Goal: Task Accomplishment & Management: Use online tool/utility

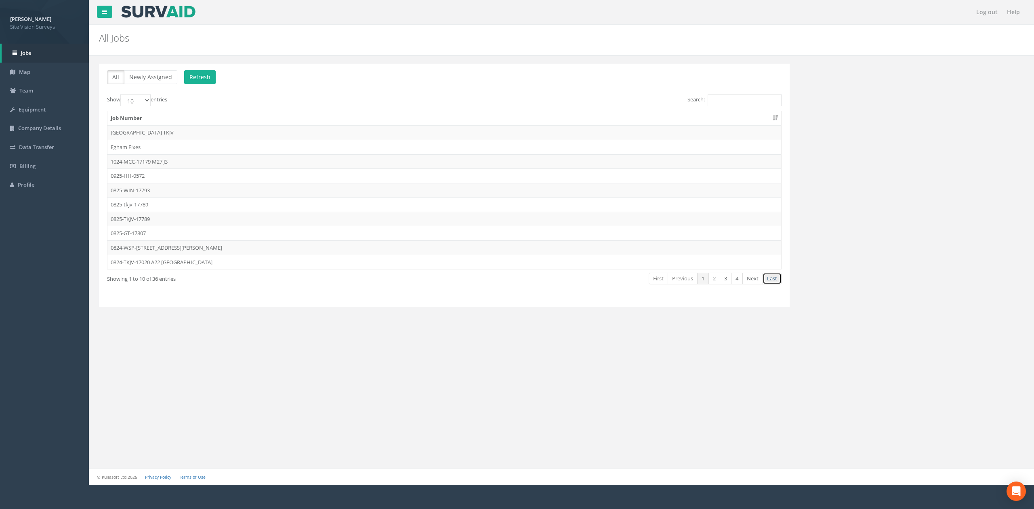
click at [523, 280] on link "Last" at bounding box center [772, 279] width 19 height 12
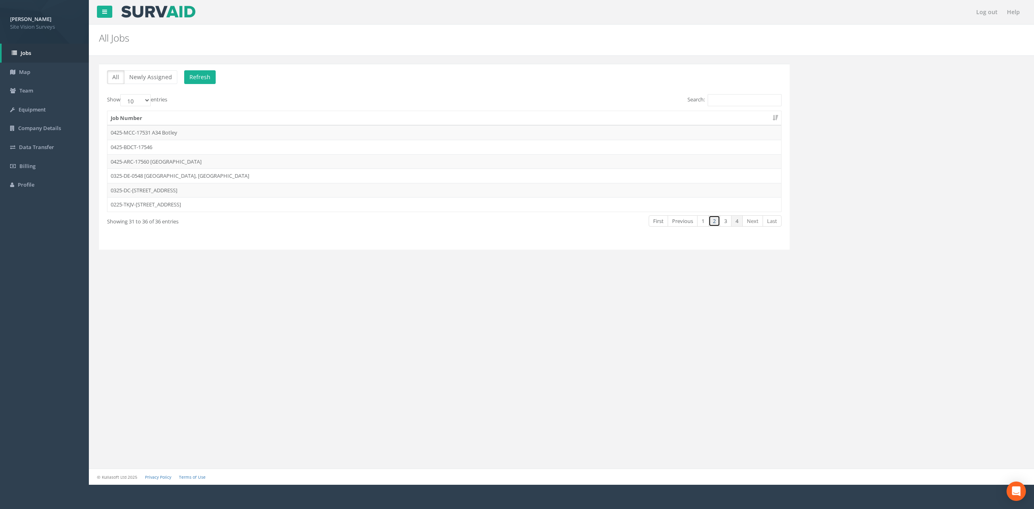
click at [523, 220] on link "2" at bounding box center [715, 221] width 12 height 12
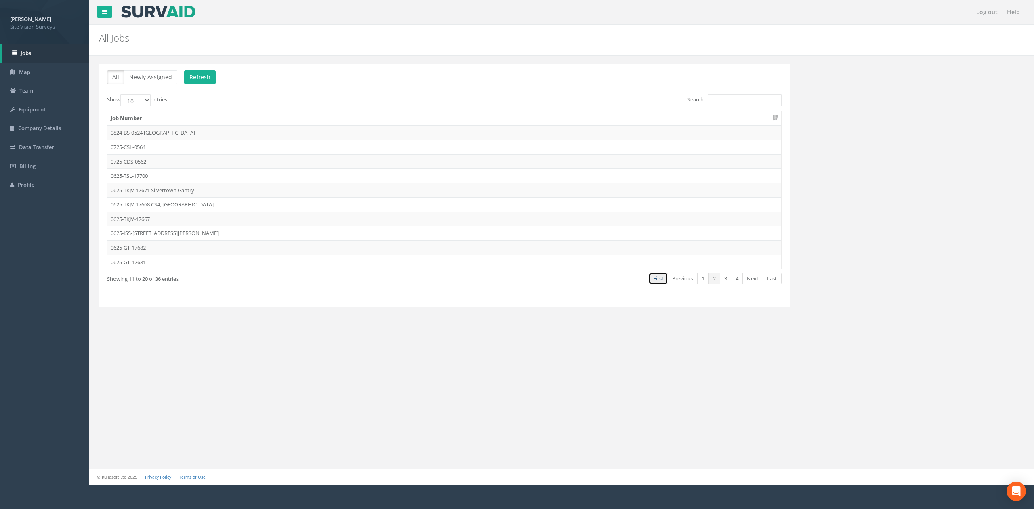
click at [523, 283] on link "First" at bounding box center [658, 279] width 19 height 12
click at [133, 170] on td "0925-HH-0572" at bounding box center [444, 175] width 674 height 15
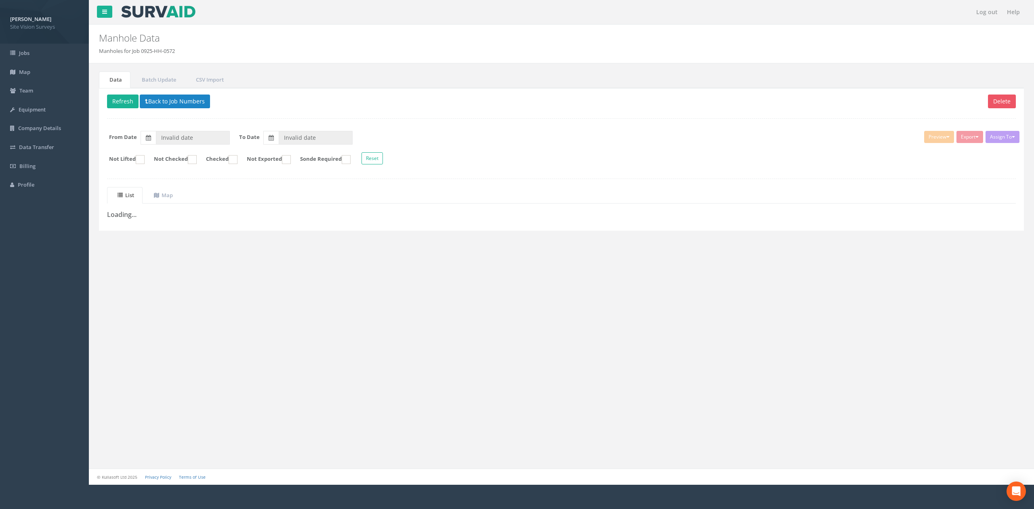
type input "[DATE]"
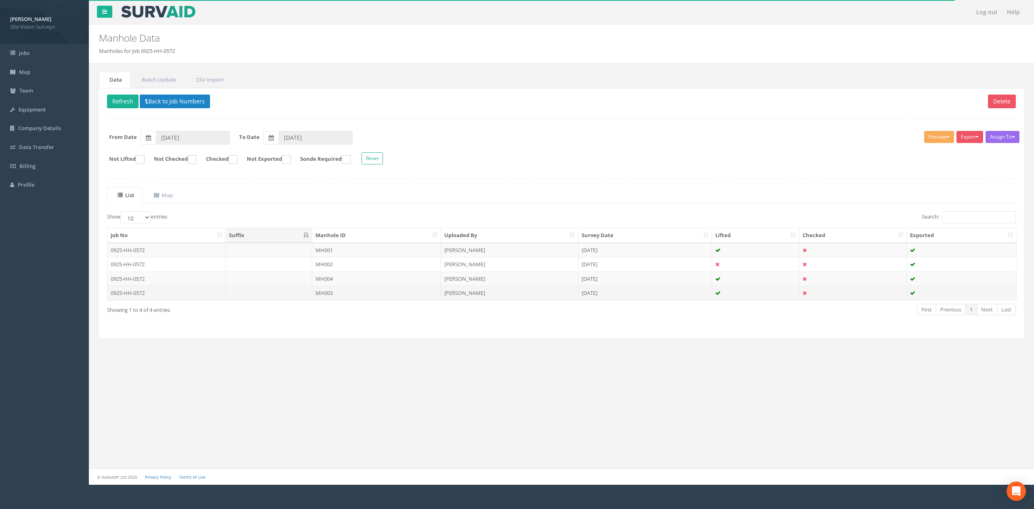
click at [335, 297] on td "MH003" at bounding box center [376, 293] width 129 height 15
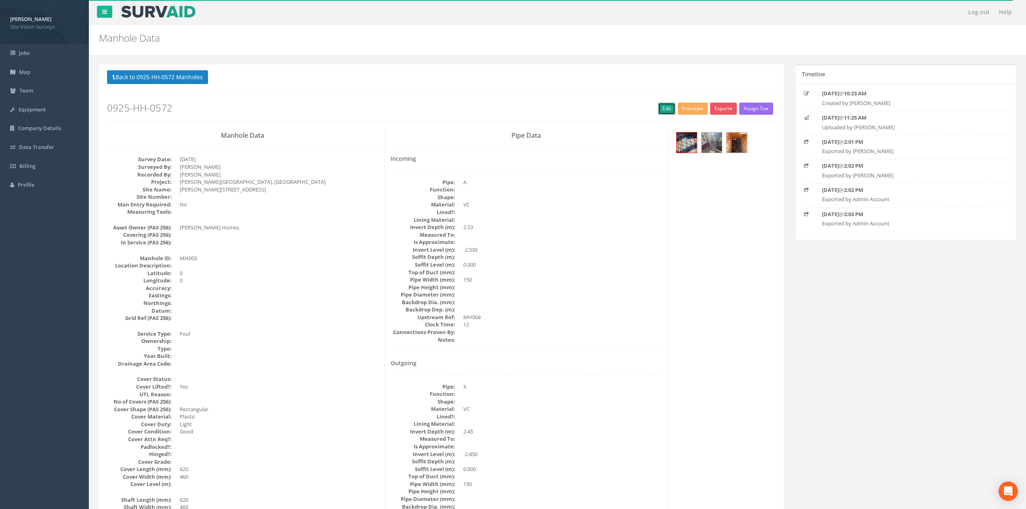
click at [523, 110] on link "Edit" at bounding box center [666, 109] width 17 height 12
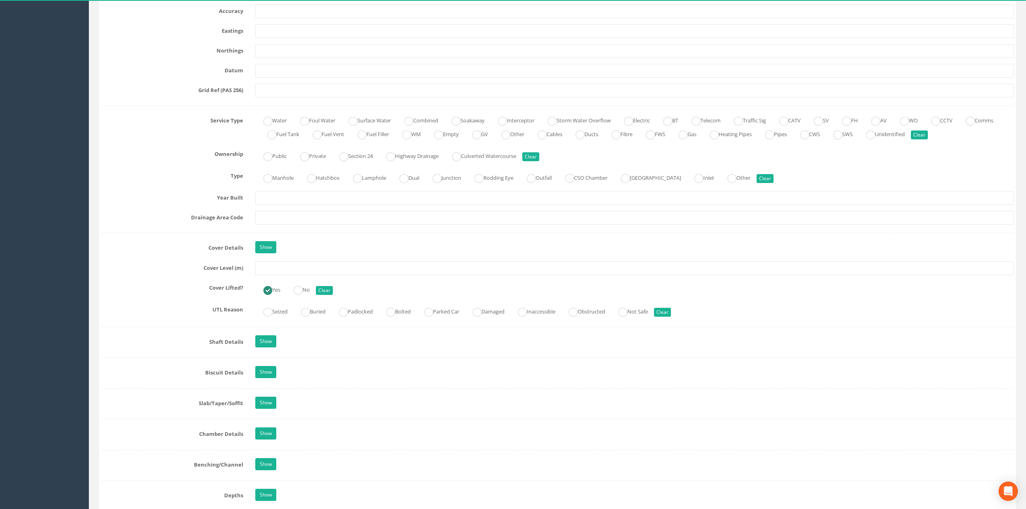
scroll to position [583, 0]
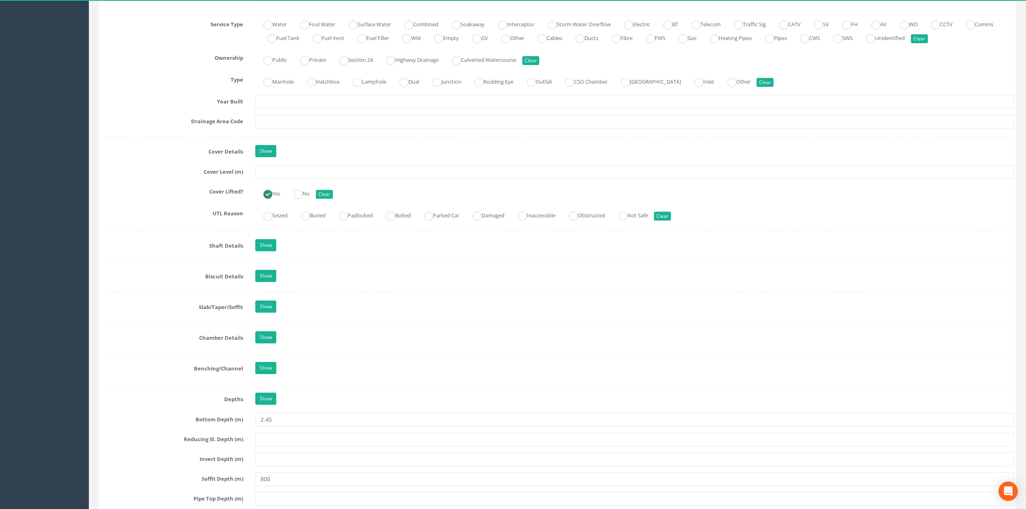
click at [265, 253] on div "Show" at bounding box center [634, 246] width 771 height 14
drag, startPoint x: 269, startPoint y: 250, endPoint x: 274, endPoint y: 243, distance: 8.3
click at [269, 249] on link "Show" at bounding box center [265, 245] width 21 height 12
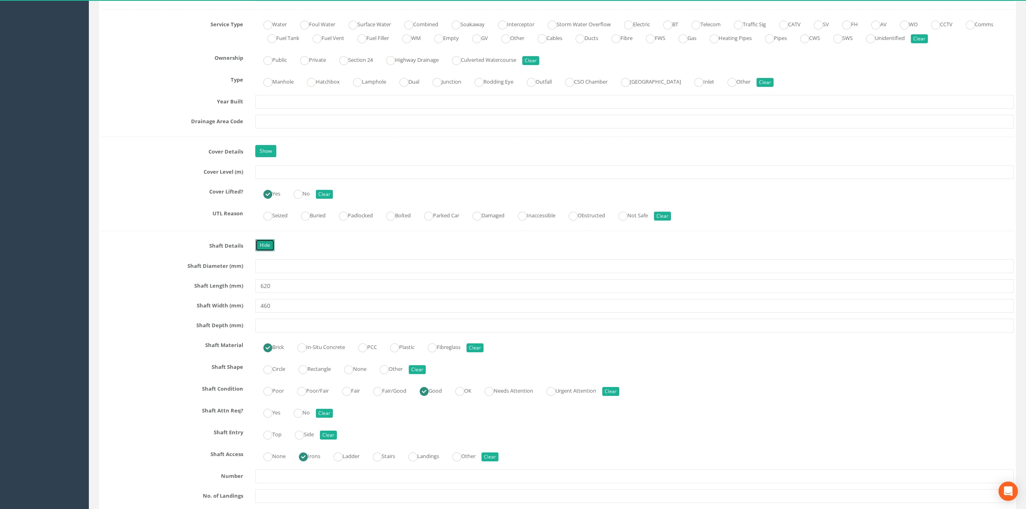
click at [262, 244] on link "Hide" at bounding box center [264, 245] width 19 height 12
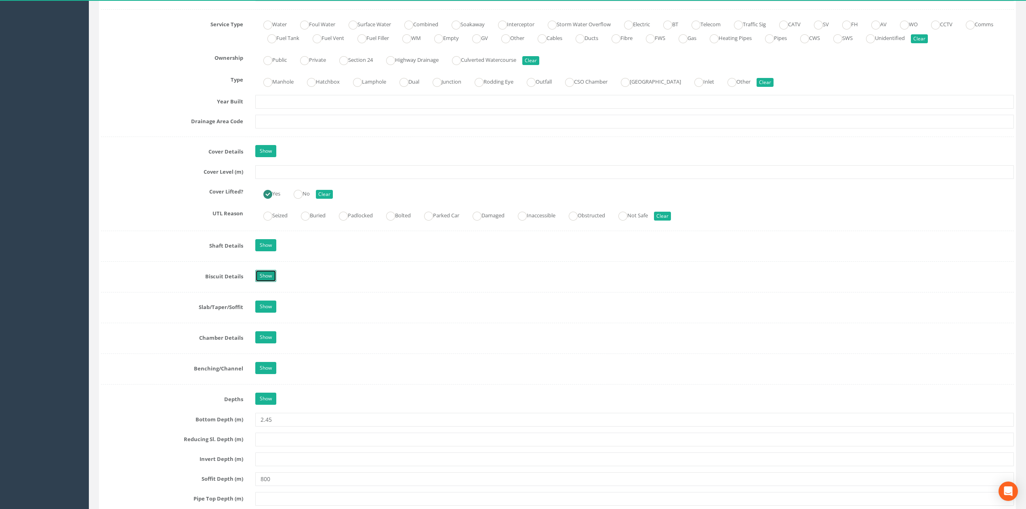
click at [264, 282] on link "Show" at bounding box center [265, 276] width 21 height 12
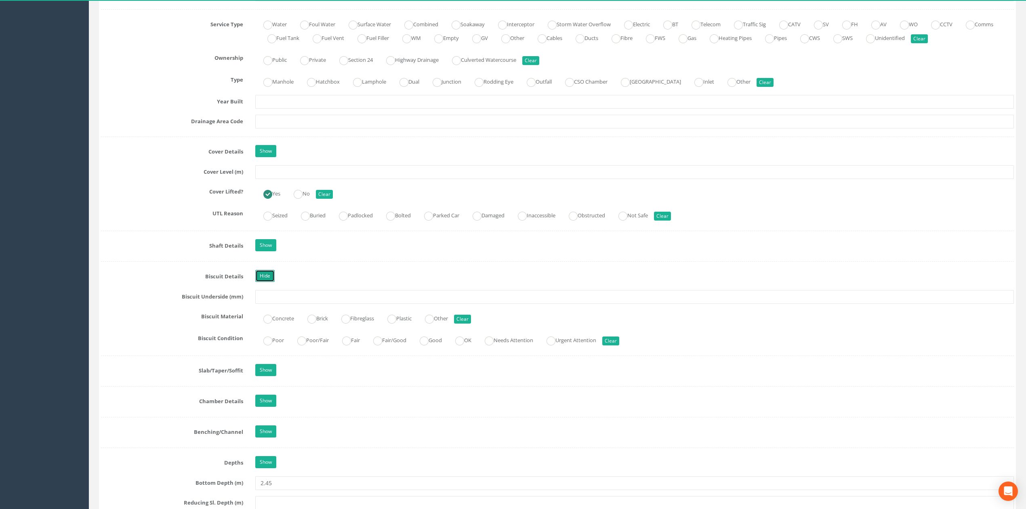
click at [269, 282] on link "Hide" at bounding box center [264, 276] width 19 height 12
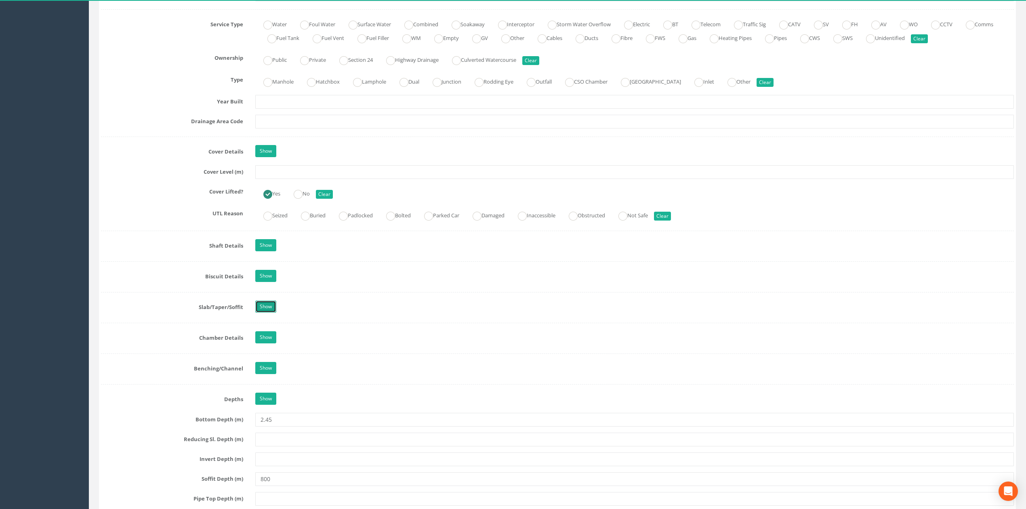
click at [267, 313] on link "Show" at bounding box center [265, 307] width 21 height 12
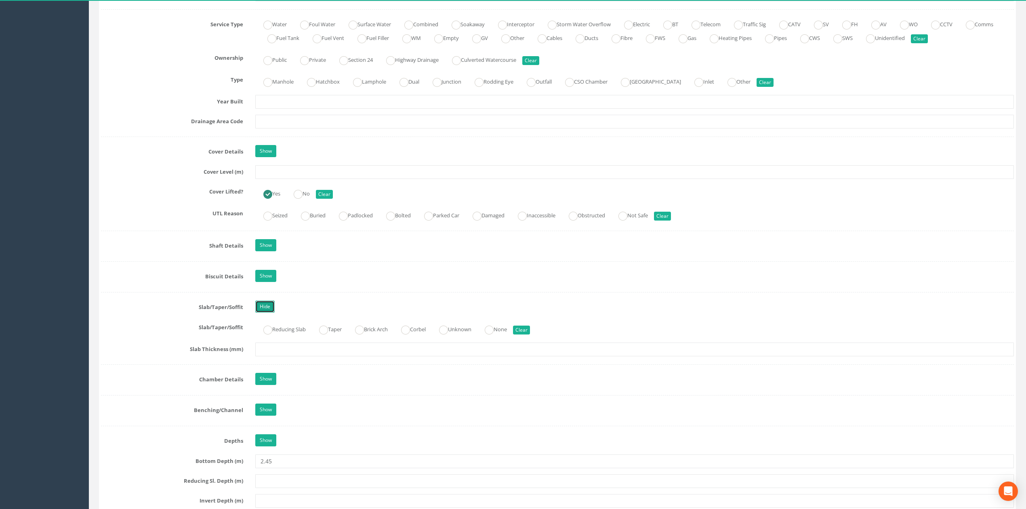
click at [267, 313] on link "Hide" at bounding box center [264, 307] width 19 height 12
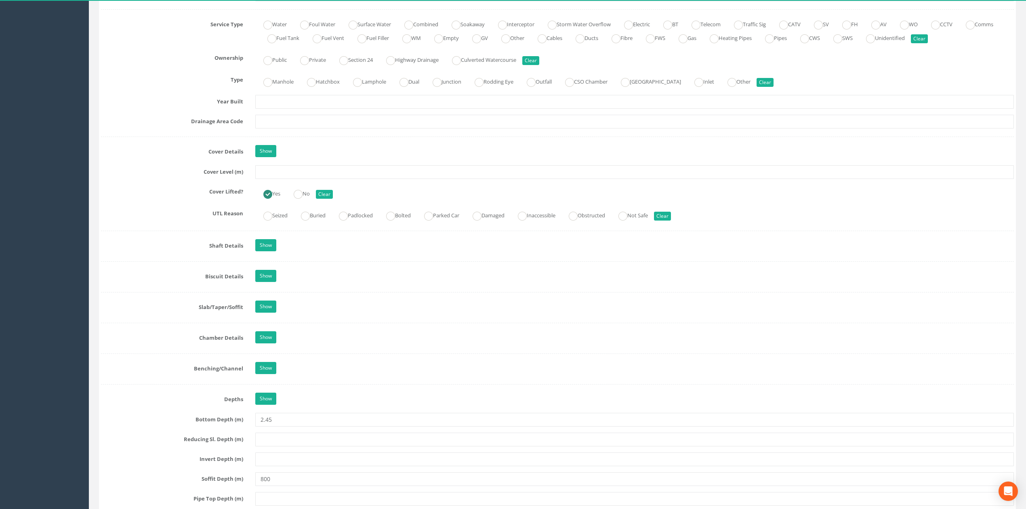
click at [270, 351] on div "Job Number 0925-HH-0572 Job Number Suffix Survey Date [DATE] Surveyed By JA Pro…" at bounding box center [557, 243] width 913 height 1386
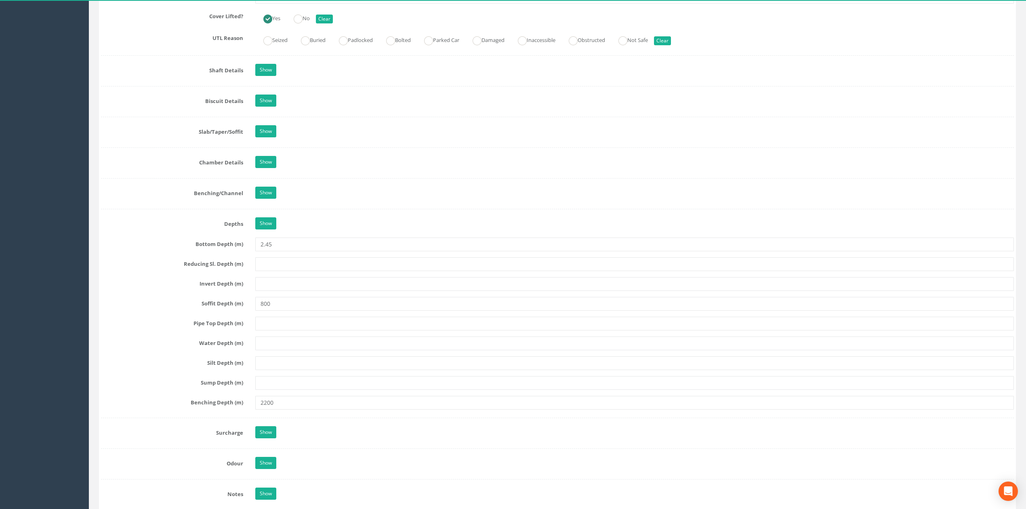
scroll to position [798, 0]
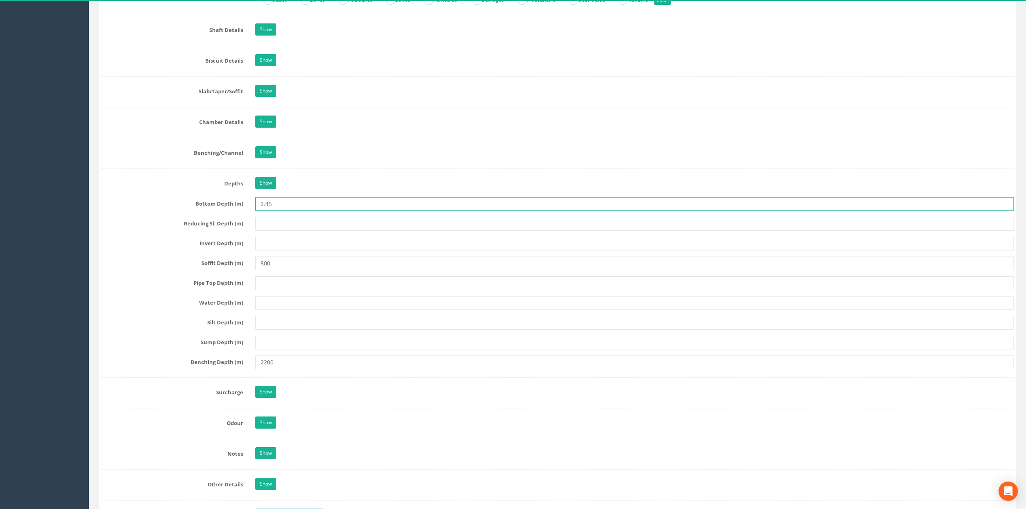
drag, startPoint x: 303, startPoint y: 208, endPoint x: 325, endPoint y: 249, distance: 46.1
click at [283, 209] on input "2.45" at bounding box center [634, 204] width 759 height 14
type input "2.45."
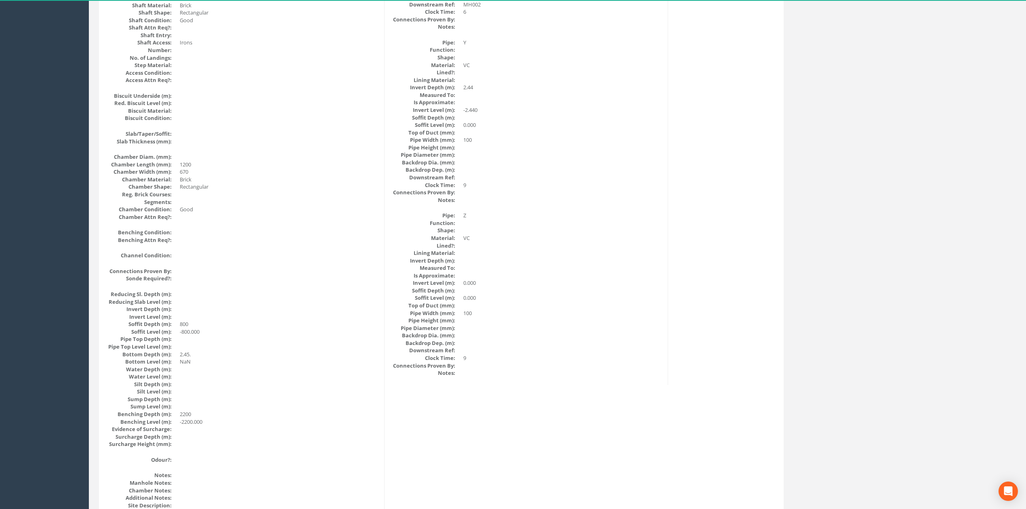
scroll to position [592, 0]
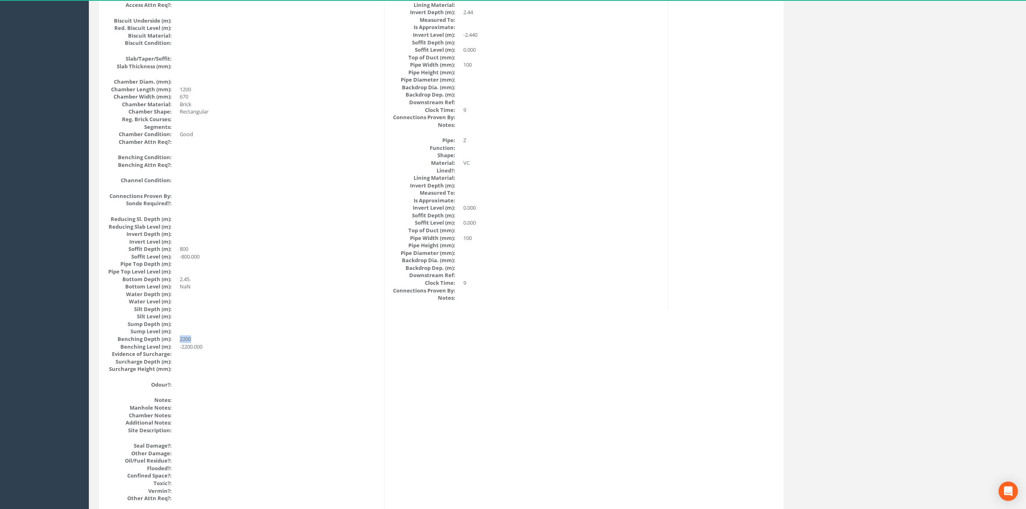
drag, startPoint x: 197, startPoint y: 342, endPoint x: 175, endPoint y: 339, distance: 22.1
click at [175, 339] on dl "Reducing Sl. Depth (m): Reducing Slab Level (m): Invert Depth (m): Invert Level…" at bounding box center [242, 294] width 271 height 158
drag, startPoint x: 192, startPoint y: 246, endPoint x: 173, endPoint y: 247, distance: 19.0
click at [173, 247] on dl "Reducing Sl. Depth (m): Reducing Slab Level (m): Invert Depth (m): Invert Level…" at bounding box center [242, 294] width 271 height 158
click at [177, 246] on dl "Reducing Sl. Depth (m): Reducing Slab Level (m): Invert Depth (m): Invert Level…" at bounding box center [242, 294] width 271 height 158
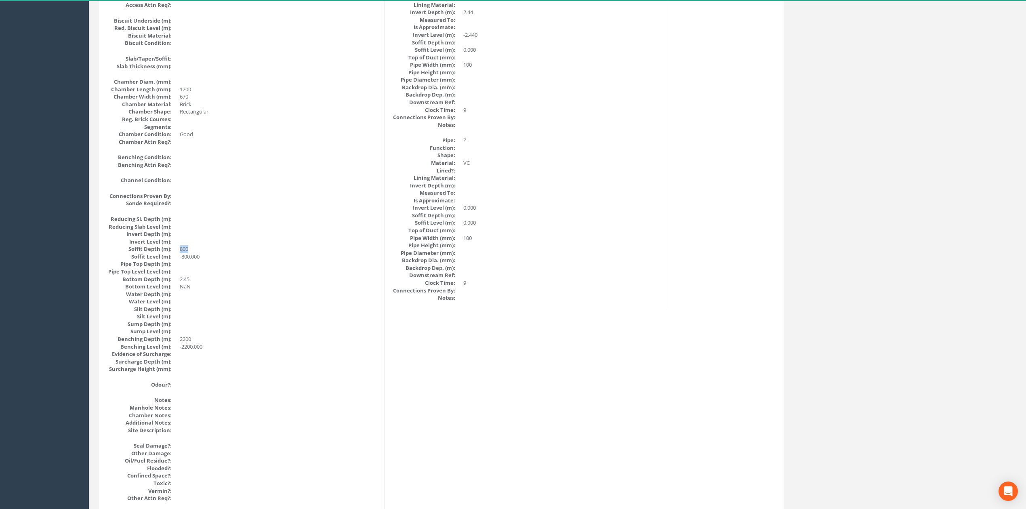
click at [180, 249] on dd "800" at bounding box center [279, 249] width 198 height 8
drag, startPoint x: 179, startPoint y: 249, endPoint x: 191, endPoint y: 251, distance: 12.8
click at [191, 251] on dl "Reducing Sl. Depth (m): Reducing Slab Level (m): Invert Depth (m): Invert Level…" at bounding box center [242, 294] width 271 height 158
drag, startPoint x: 192, startPoint y: 337, endPoint x: 173, endPoint y: 337, distance: 19.4
click at [173, 337] on dl "Reducing Sl. Depth (m): Reducing Slab Level (m): Invert Depth (m): Invert Level…" at bounding box center [242, 294] width 271 height 158
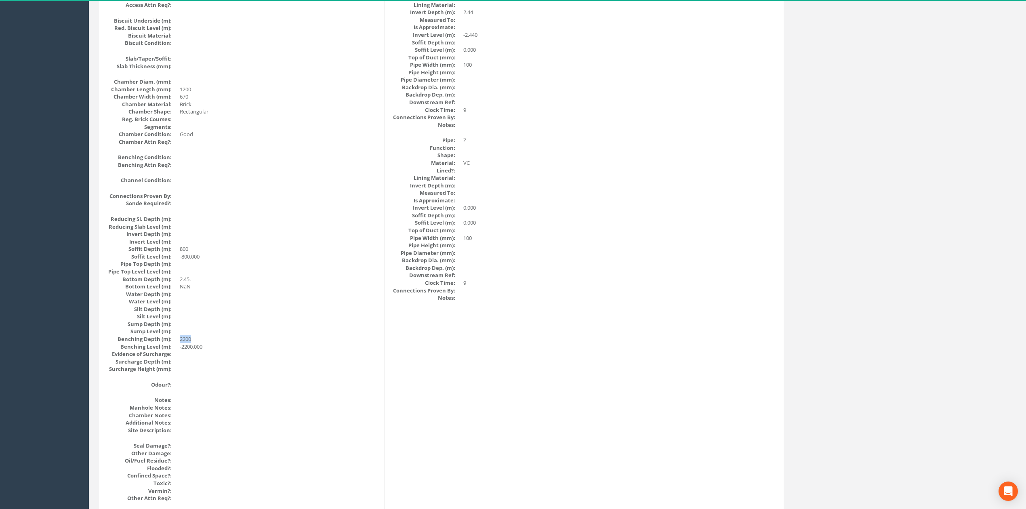
click at [191, 336] on dd "2200" at bounding box center [279, 339] width 198 height 8
drag, startPoint x: 179, startPoint y: 248, endPoint x: 194, endPoint y: 251, distance: 16.1
click at [194, 251] on dl "Reducing Sl. Depth (m): Reducing Slab Level (m): Invert Depth (m): Invert Level…" at bounding box center [242, 294] width 271 height 158
drag, startPoint x: 180, startPoint y: 337, endPoint x: 198, endPoint y: 340, distance: 18.5
click at [198, 340] on dd "2200" at bounding box center [279, 339] width 198 height 8
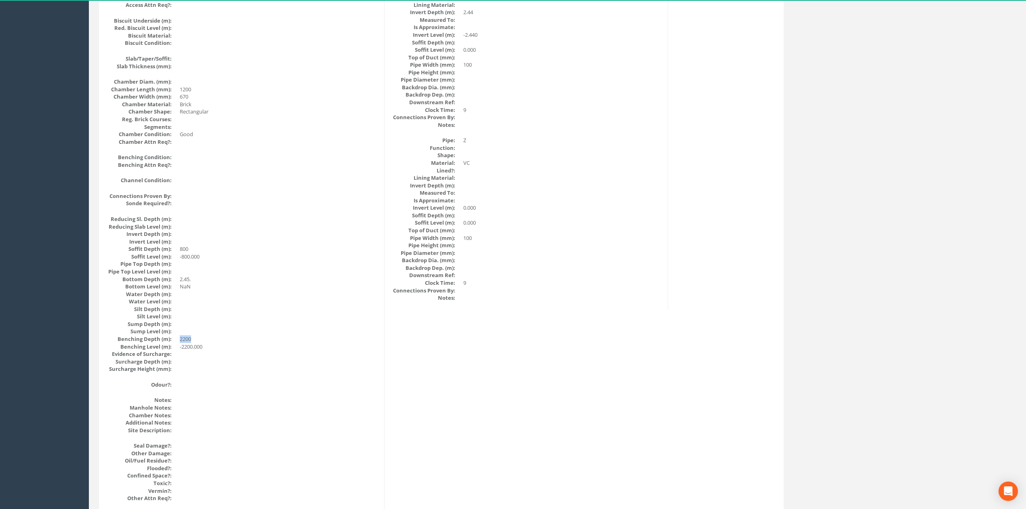
click at [199, 343] on dd "2200" at bounding box center [279, 339] width 198 height 8
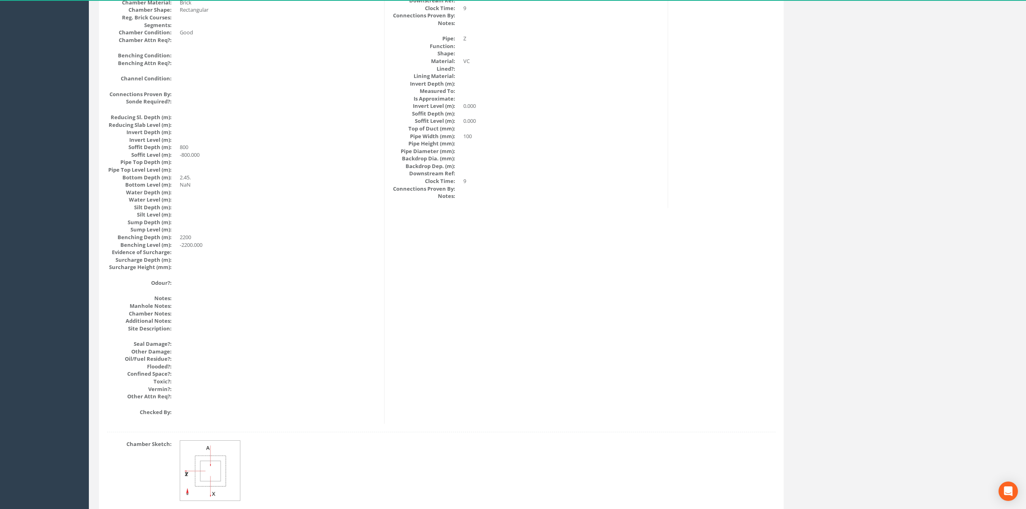
scroll to position [739, 0]
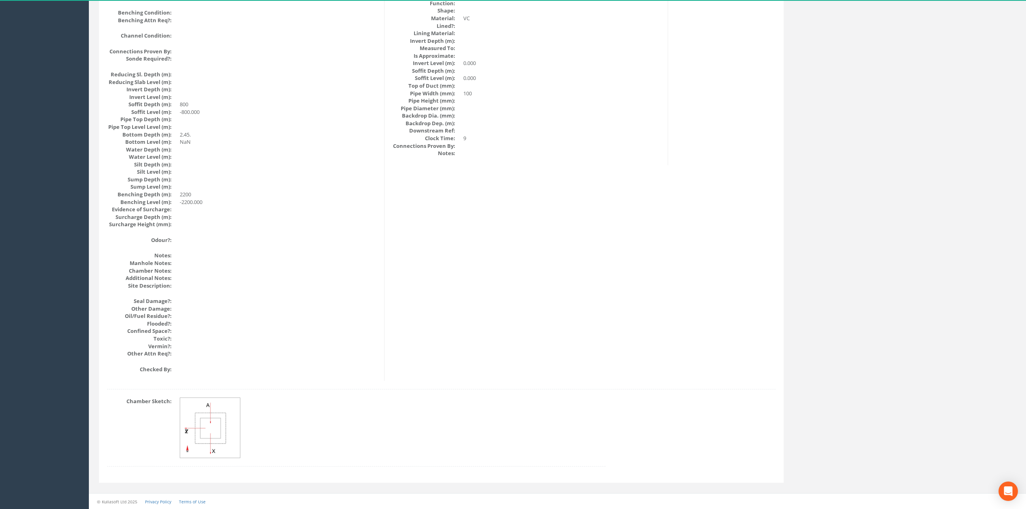
click at [225, 398] on img at bounding box center [210, 428] width 61 height 61
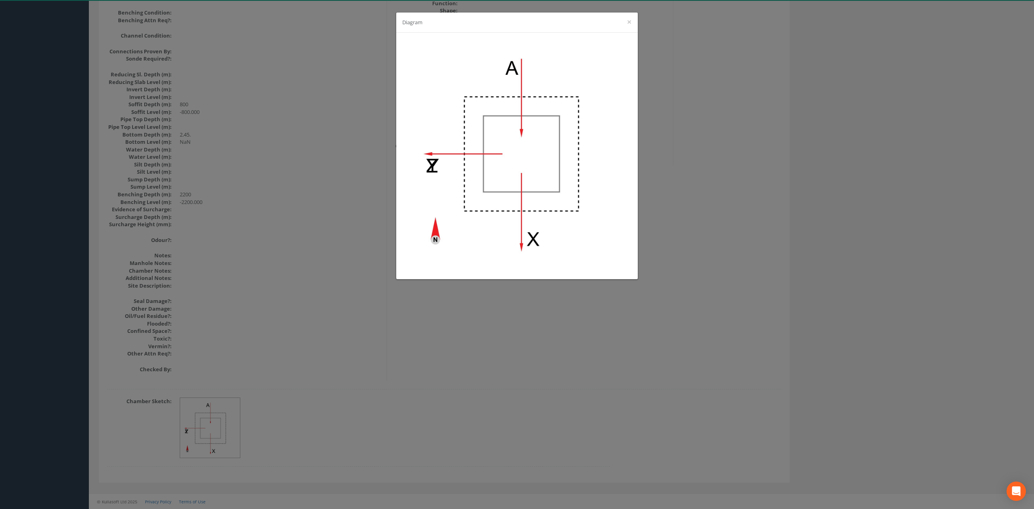
click at [441, 374] on div "Diagram ×" at bounding box center [517, 254] width 1034 height 509
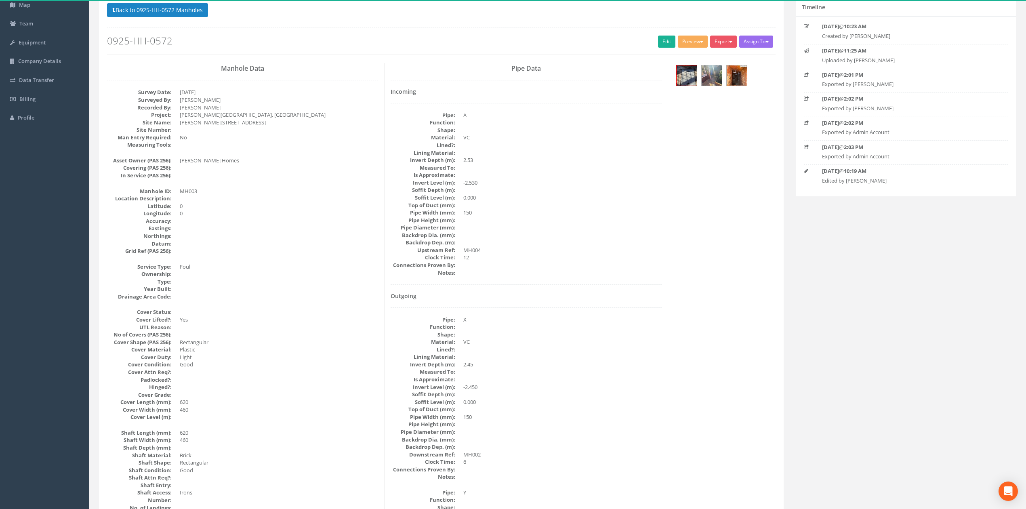
scroll to position [0, 0]
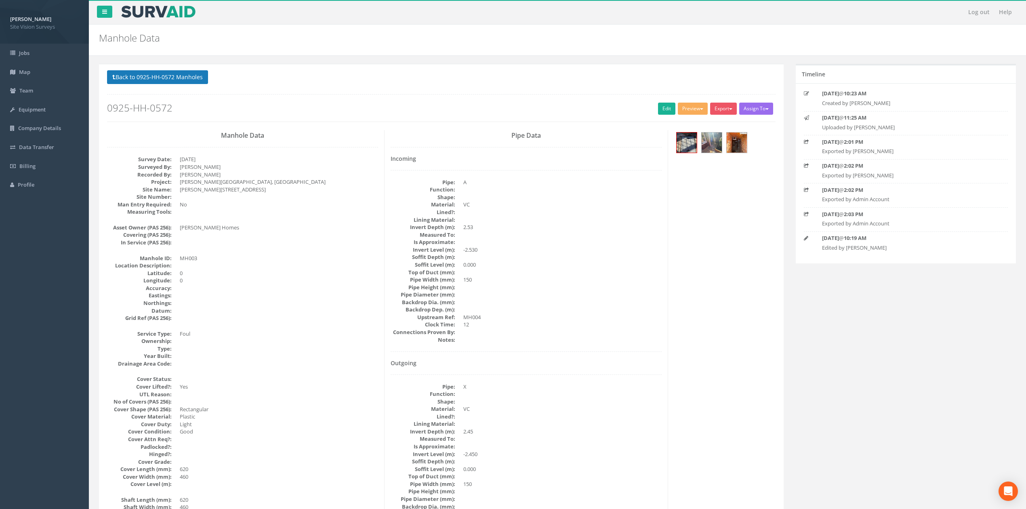
click at [185, 74] on button "Back to 0925-HH-0572 Manholes" at bounding box center [157, 77] width 101 height 14
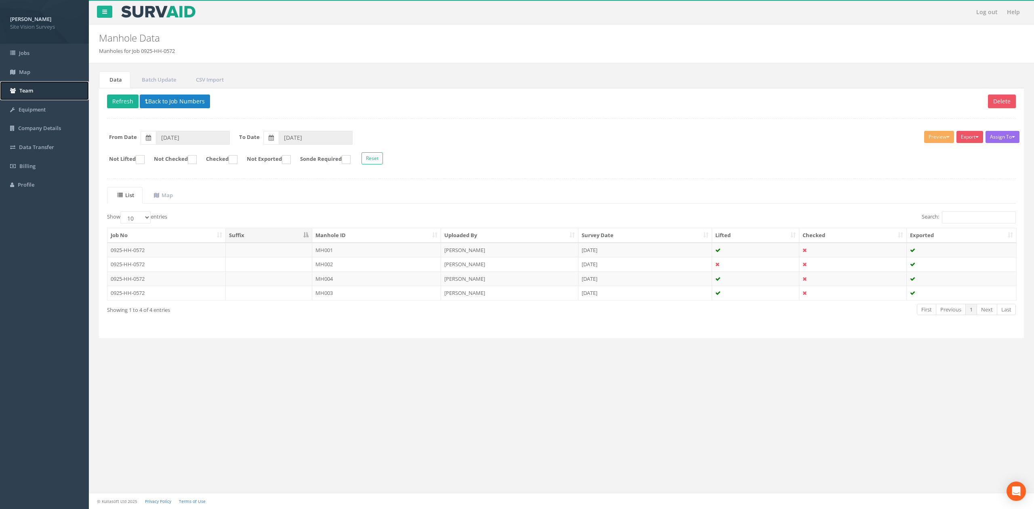
click at [44, 91] on link "Team" at bounding box center [44, 90] width 89 height 19
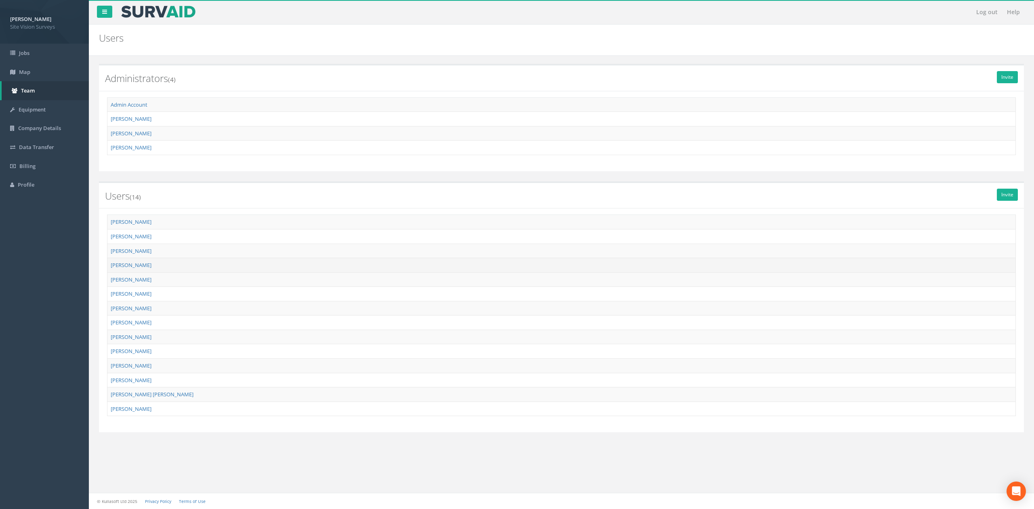
click at [135, 271] on td "[PERSON_NAME]" at bounding box center [561, 265] width 909 height 15
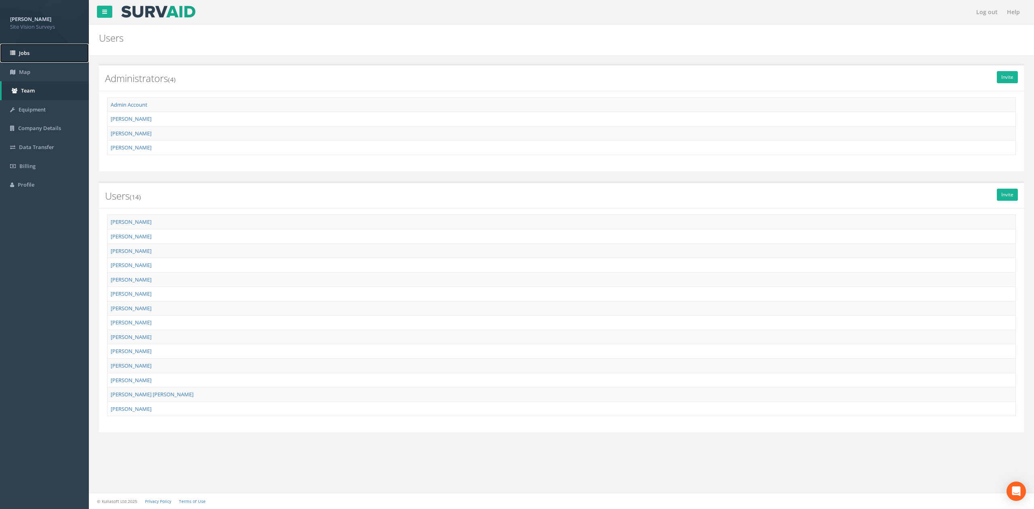
click at [48, 49] on link "Jobs" at bounding box center [44, 53] width 89 height 19
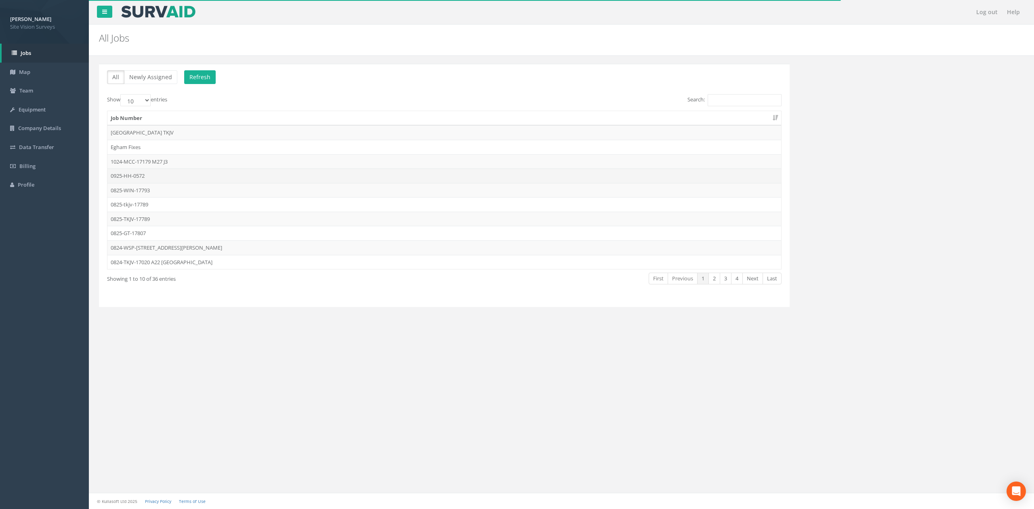
click at [164, 177] on td "0925-HH-0572" at bounding box center [444, 175] width 674 height 15
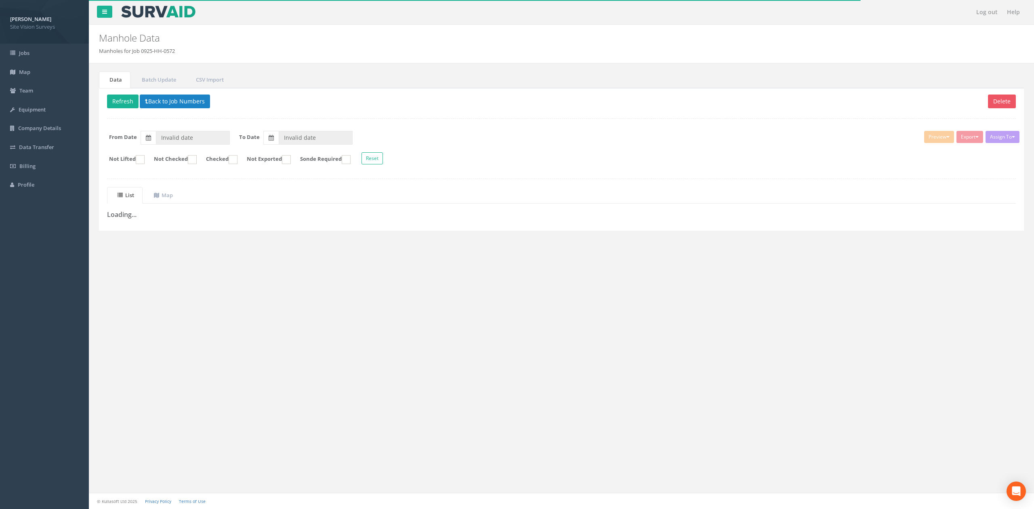
type input "[DATE]"
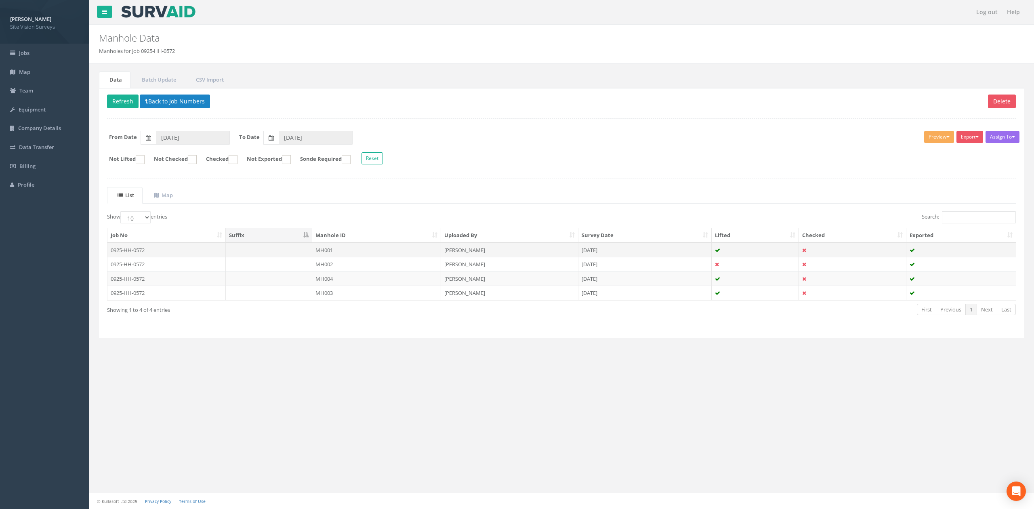
click at [259, 255] on td at bounding box center [269, 250] width 87 height 15
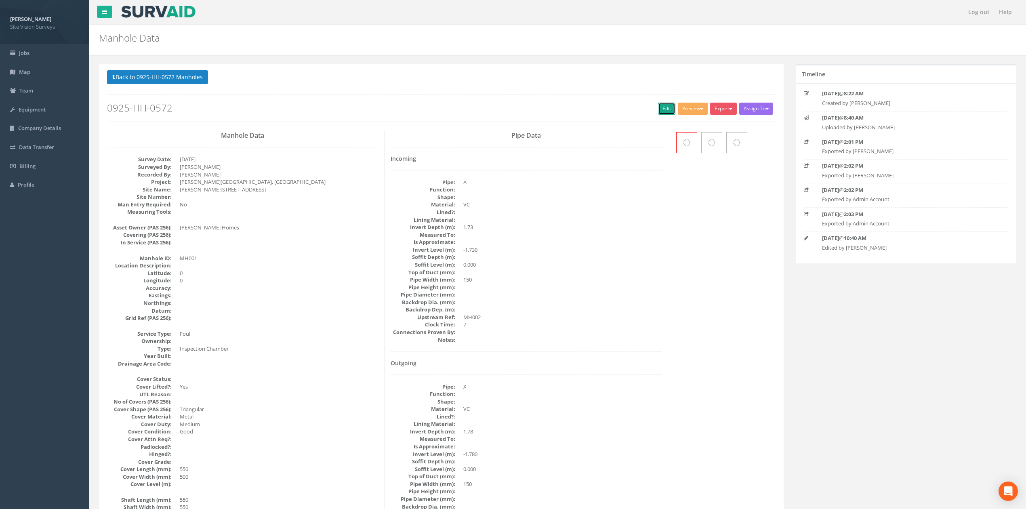
click at [523, 115] on link "Edit" at bounding box center [666, 109] width 17 height 12
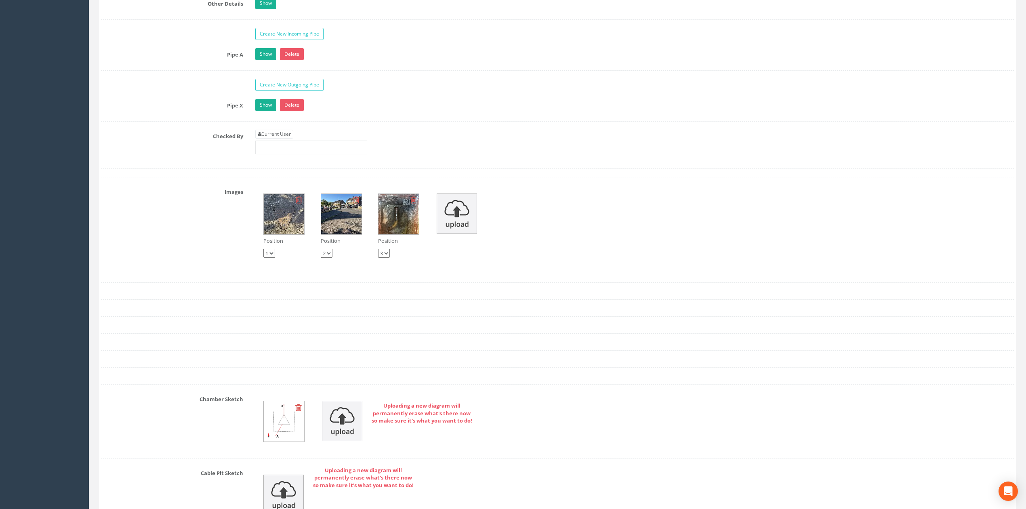
scroll to position [1274, 0]
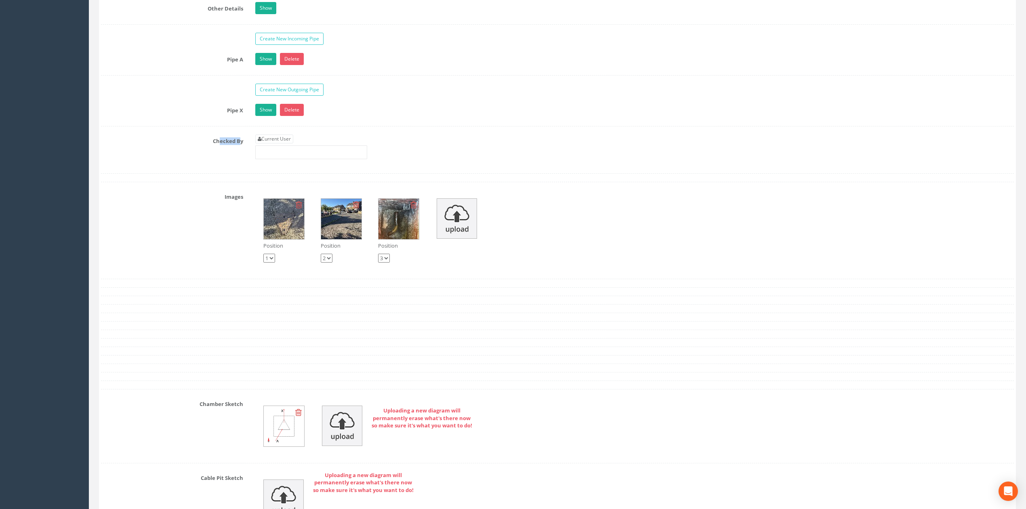
drag, startPoint x: 218, startPoint y: 149, endPoint x: 239, endPoint y: 150, distance: 21.0
click at [239, 145] on label "Checked By" at bounding box center [172, 140] width 154 height 11
click at [272, 143] on link "Current User" at bounding box center [274, 139] width 38 height 9
drag, startPoint x: 300, startPoint y: 165, endPoint x: 52, endPoint y: 186, distance: 249.0
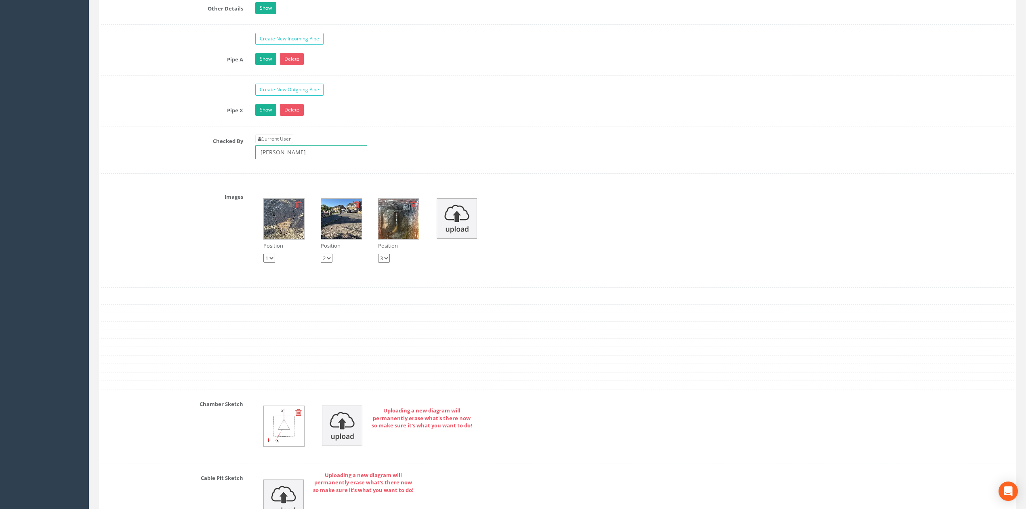
type input "[PERSON_NAME]"
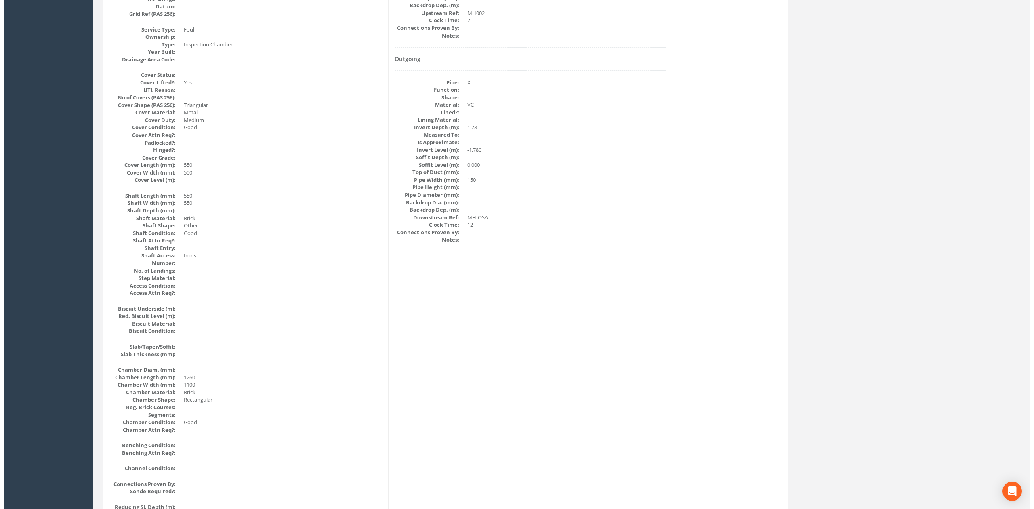
scroll to position [0, 0]
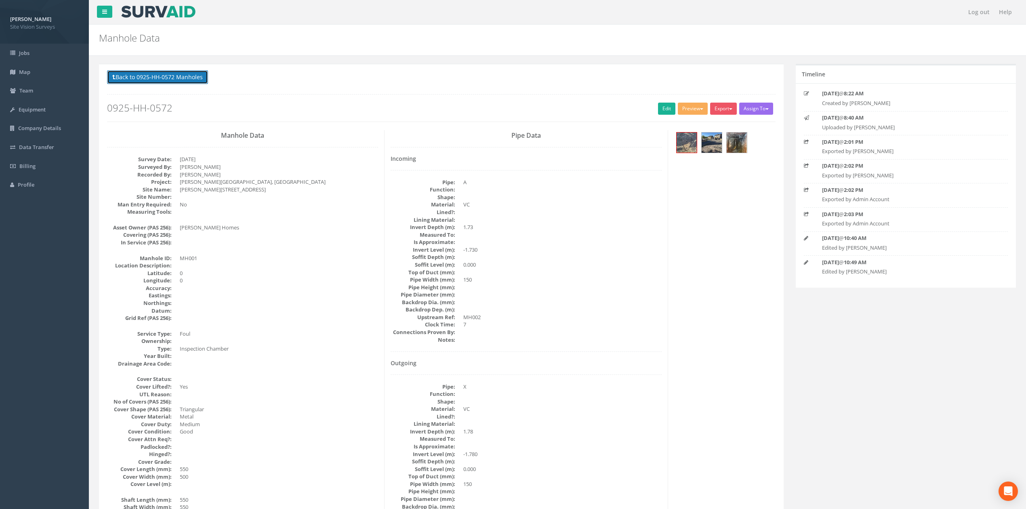
click at [183, 75] on button "Back to 0925-HH-0572 Manholes" at bounding box center [157, 77] width 101 height 14
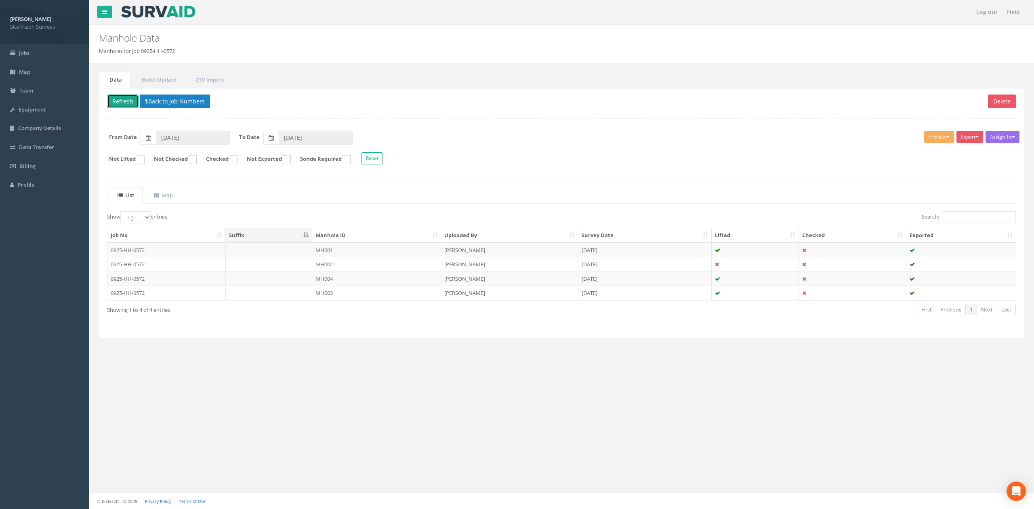
click at [114, 99] on button "Refresh" at bounding box center [123, 102] width 32 height 14
click at [348, 235] on th "Manhole ID" at bounding box center [376, 235] width 129 height 15
click at [523, 220] on input "Search:" at bounding box center [979, 217] width 74 height 12
type input "mh"
click at [523, 141] on button "Export" at bounding box center [970, 137] width 27 height 12
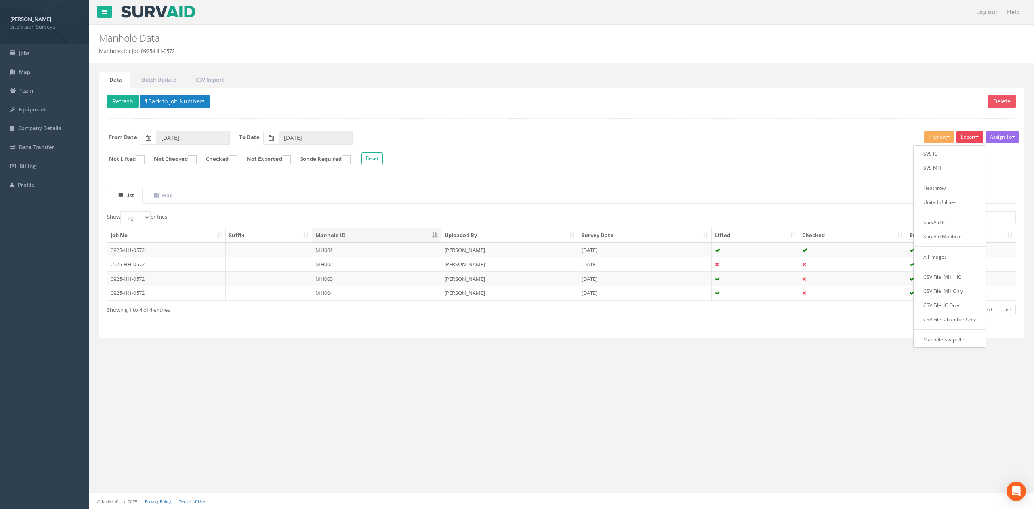
drag, startPoint x: 921, startPoint y: 101, endPoint x: 932, endPoint y: 104, distance: 11.0
click at [523, 101] on p "Delete Refresh Back to Job Numbers" at bounding box center [561, 103] width 909 height 16
click at [523, 137] on button "Preview" at bounding box center [939, 137] width 30 height 12
click at [523, 130] on div "Assign To No Companies Added Export SVS IC SVS MH Heathrow United Utilities Sur…" at bounding box center [561, 149] width 921 height 44
drag, startPoint x: 936, startPoint y: 141, endPoint x: 932, endPoint y: 141, distance: 4.1
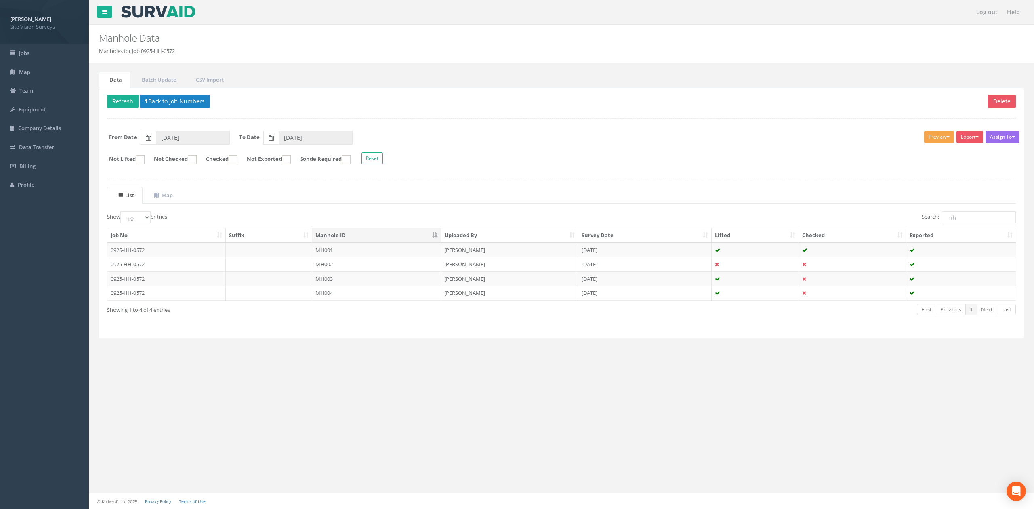
click at [523, 141] on button "Preview" at bounding box center [939, 137] width 30 height 12
click at [523, 171] on link "SVS MH" at bounding box center [924, 168] width 61 height 13
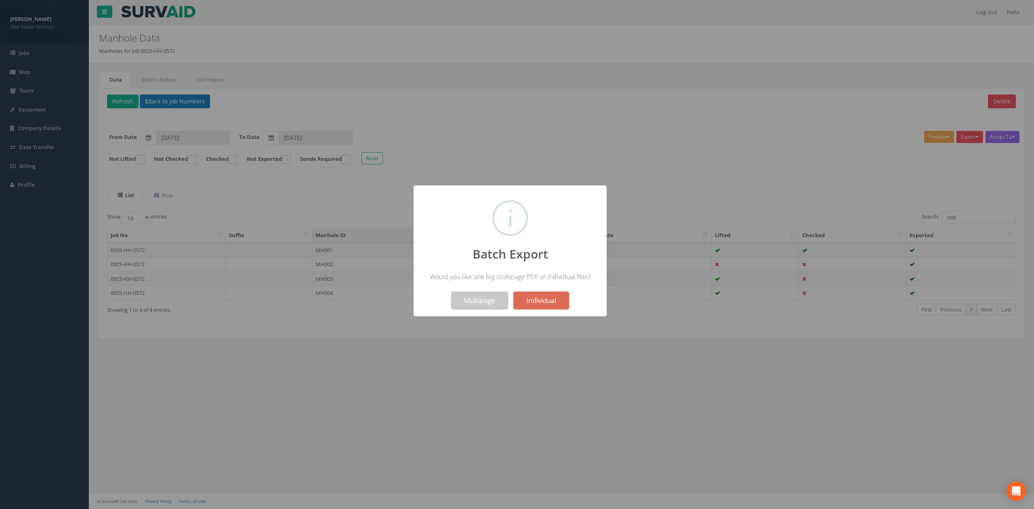
click at [478, 304] on button "Multipage" at bounding box center [479, 301] width 57 height 18
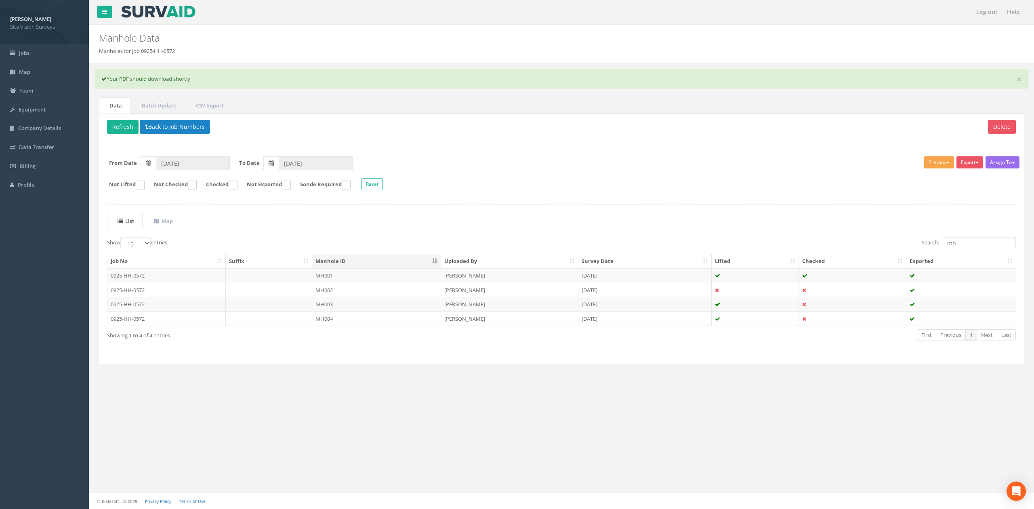
click at [523, 163] on button "Preview" at bounding box center [939, 162] width 30 height 12
click at [523, 199] on link "SVS MH" at bounding box center [924, 193] width 61 height 13
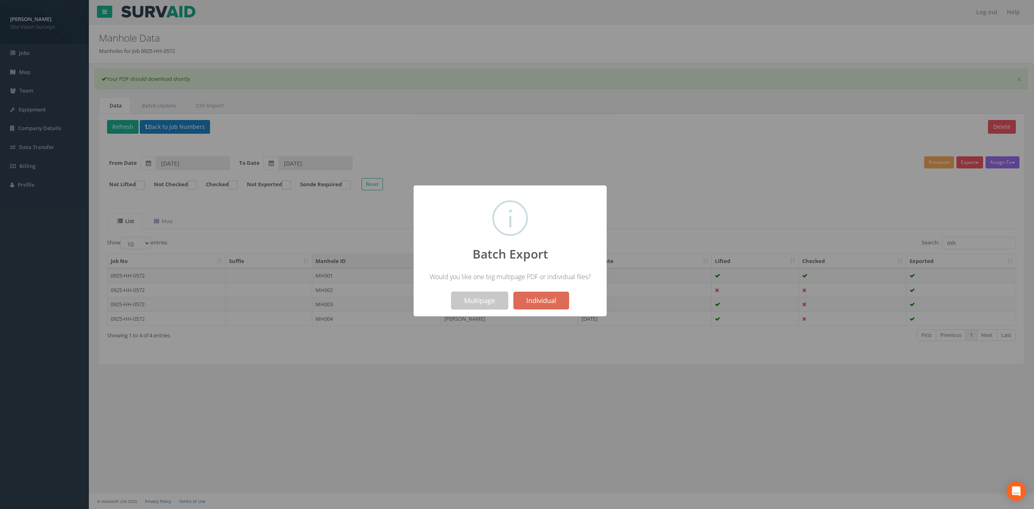
click at [484, 304] on button "Multipage" at bounding box center [479, 301] width 57 height 18
